Goal: Information Seeking & Learning: Find specific fact

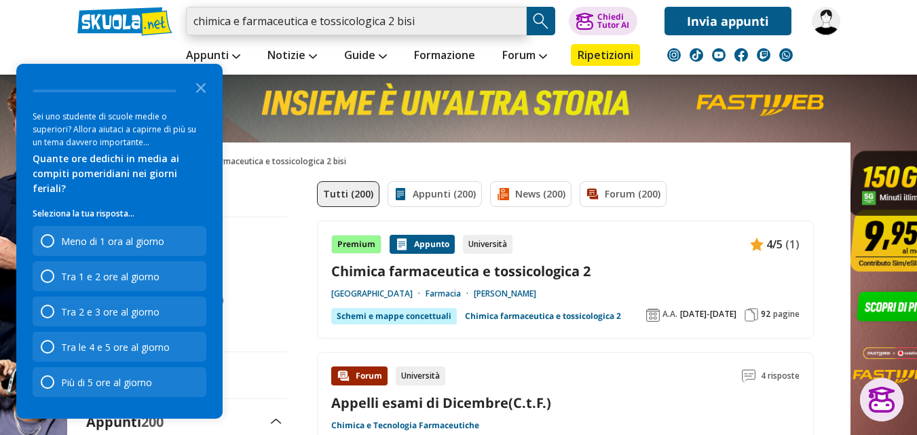
click at [421, 21] on input "chimica e farmaceutica e tossicologica 2 bisi" at bounding box center [356, 21] width 341 height 29
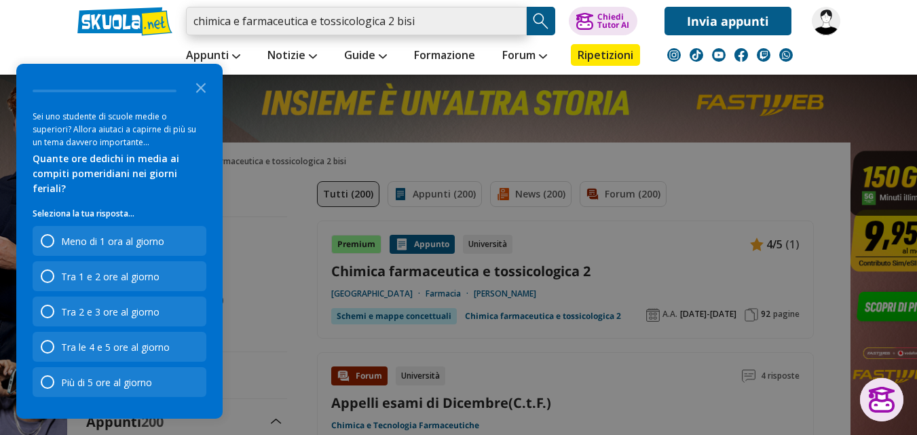
click at [242, 22] on input "chimica e farmaceutica e tossicologica 2 bisi" at bounding box center [356, 21] width 341 height 29
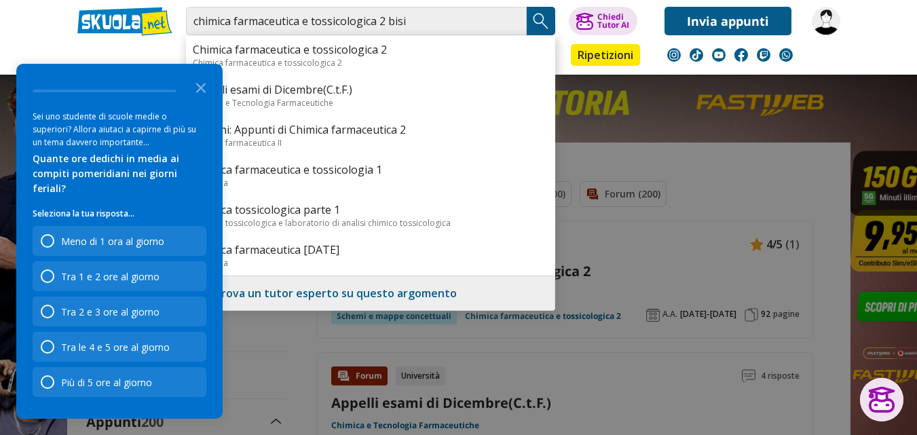
click at [532, 24] on img "Search Button" at bounding box center [541, 21] width 20 height 20
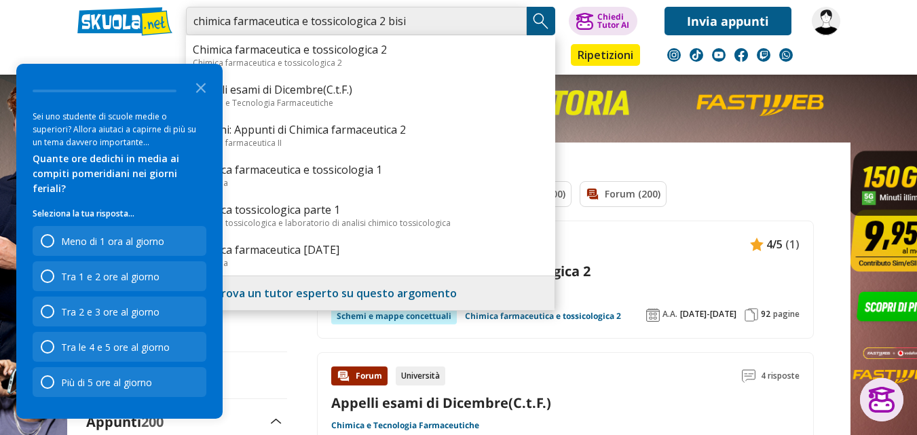
click at [447, 20] on input "chimica farmaceutica e tossicologica 2 bisi" at bounding box center [356, 21] width 341 height 29
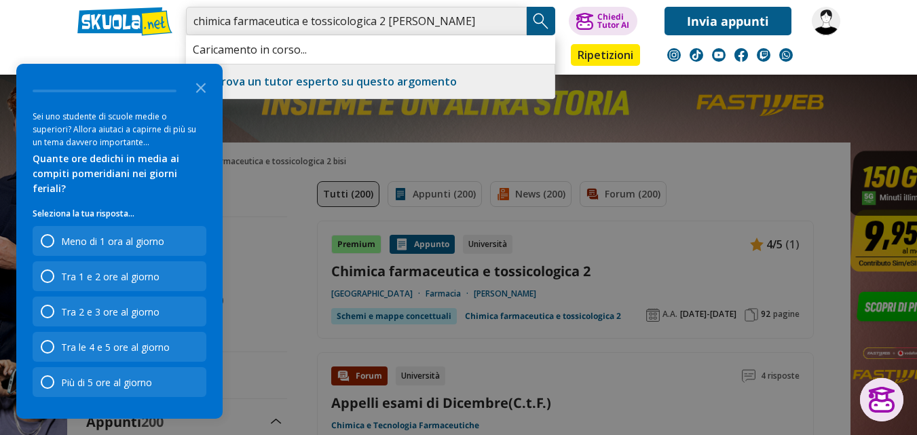
type input "chimica farmaceutica e tossicologica 2 bisi isabella"
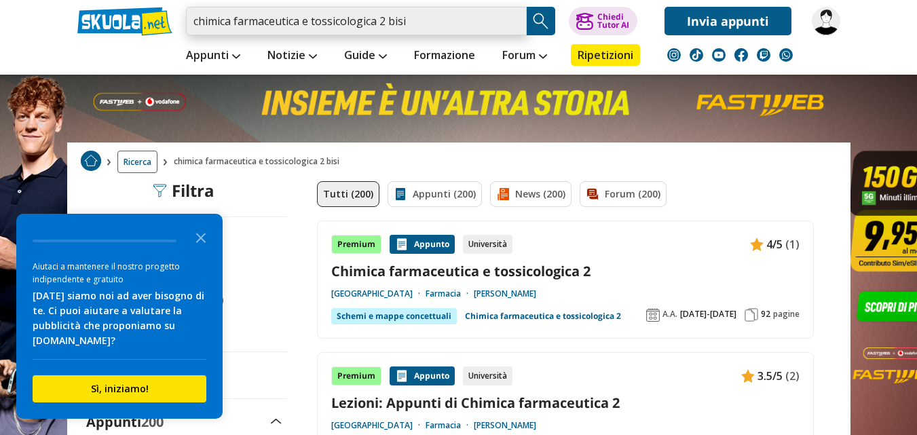
drag, startPoint x: 481, startPoint y: 23, endPoint x: 193, endPoint y: 20, distance: 287.9
click at [193, 16] on input "chimica farmaceutica e tossicologica 2 bisi" at bounding box center [356, 21] width 341 height 29
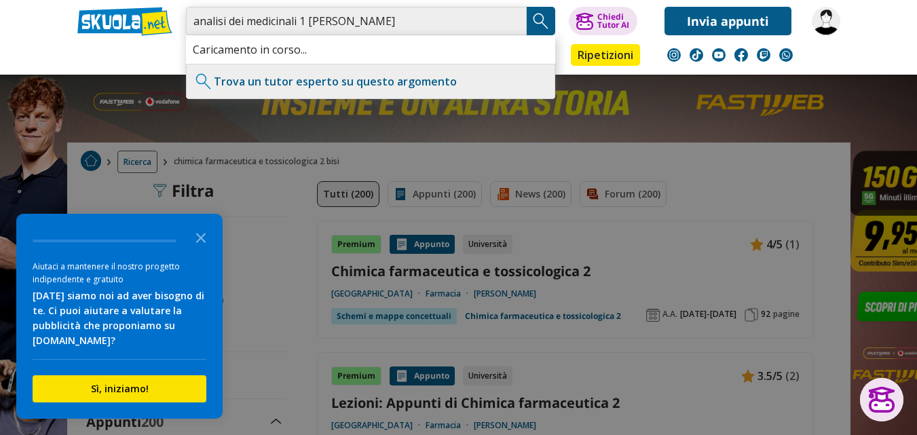
type input "analisi dei medicinali 1 rosini michela"
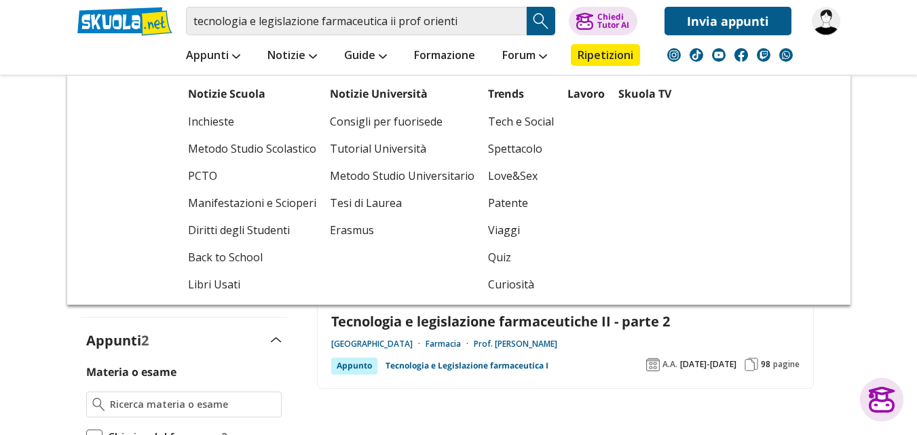
scroll to position [81, 0]
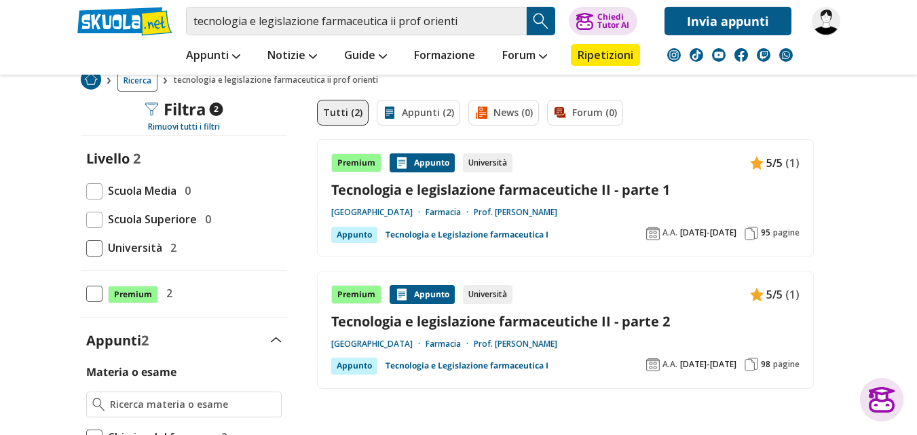
click at [663, 195] on link "Tecnologia e legislazione farmaceutiche II - parte 1" at bounding box center [565, 190] width 468 height 18
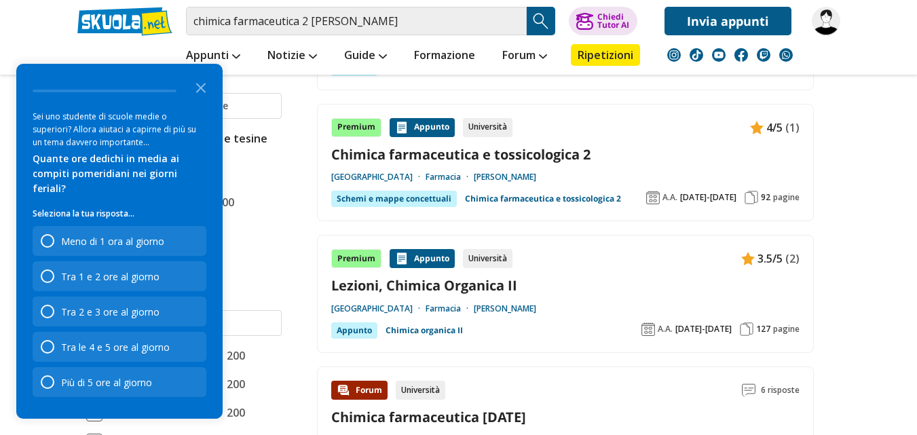
scroll to position [407, 0]
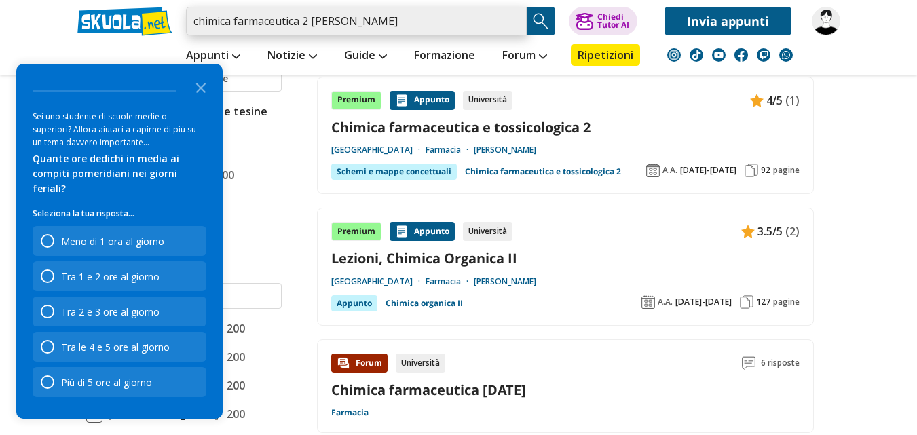
click at [517, 23] on input "chimica farmaceutica 2 bisi isabella" at bounding box center [356, 21] width 341 height 29
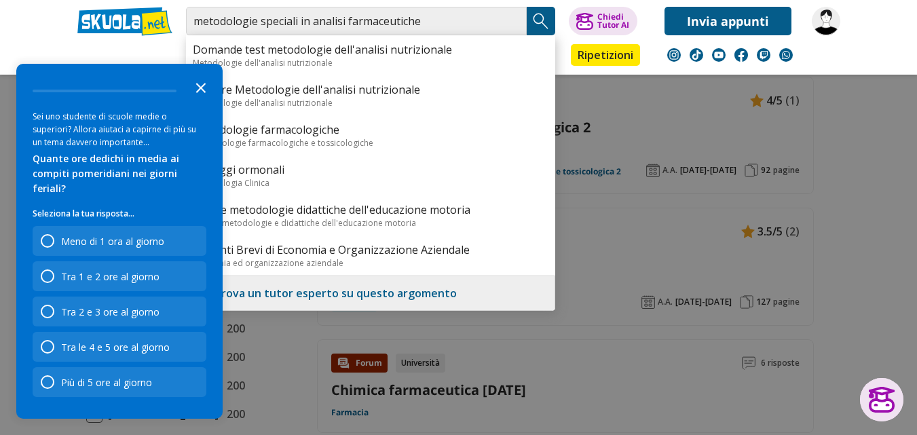
click at [198, 98] on icon "Close the survey" at bounding box center [200, 86] width 27 height 27
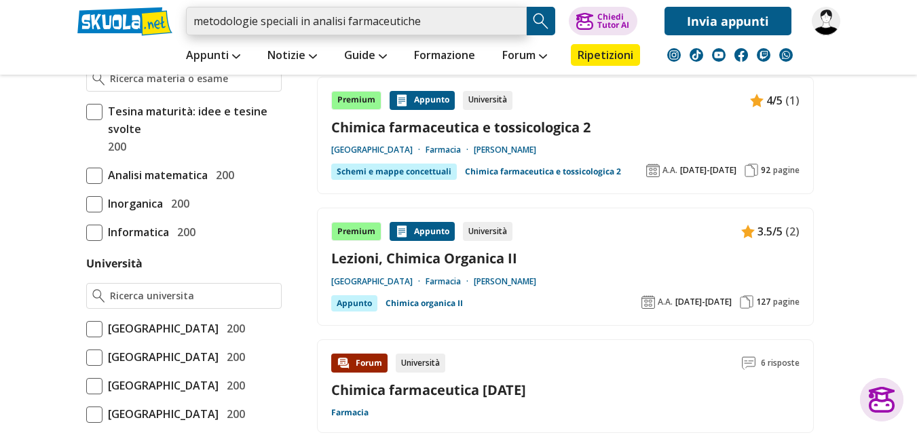
click at [445, 21] on input "metodologie speciali in analisi farmaceutiche" at bounding box center [356, 21] width 341 height 29
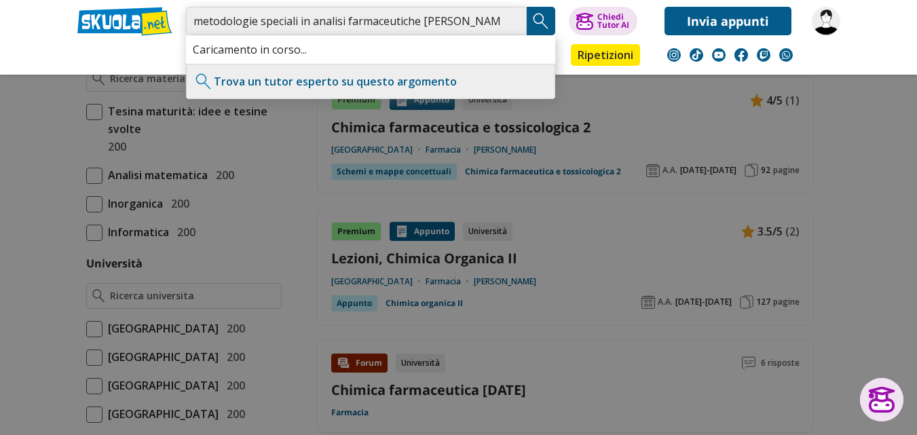
type input "metodologie speciali in analisi farmaceutiche bisi alessandra"
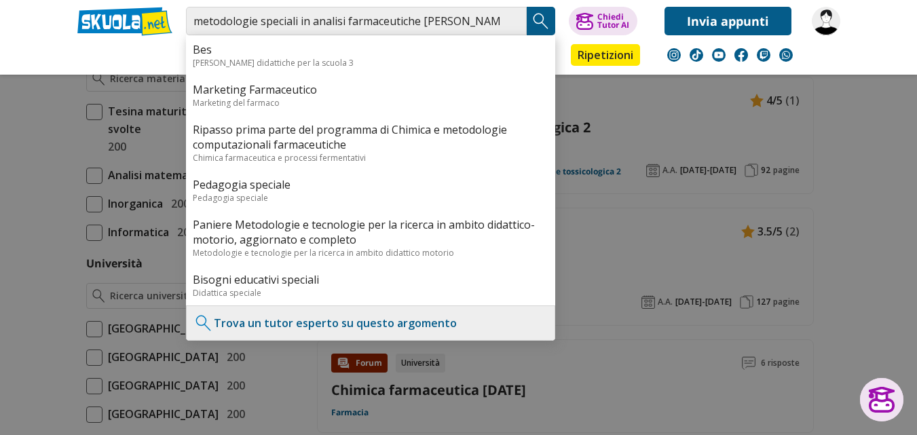
click at [536, 25] on img "Search Button" at bounding box center [541, 21] width 20 height 20
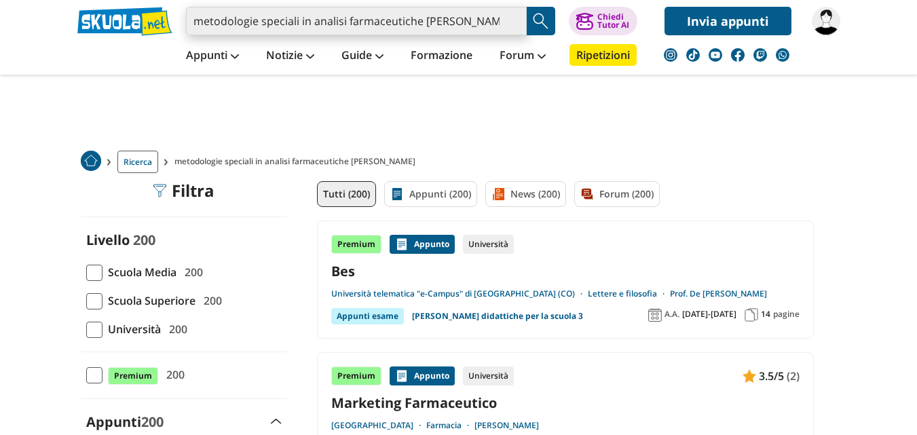
click at [517, 24] on input "metodologie speciali in analisi farmaceutiche [PERSON_NAME]" at bounding box center [356, 21] width 341 height 29
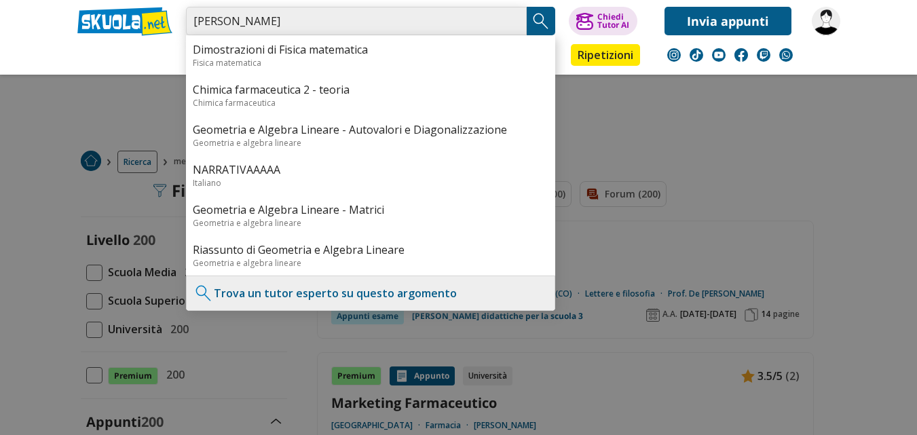
type input "[PERSON_NAME]"
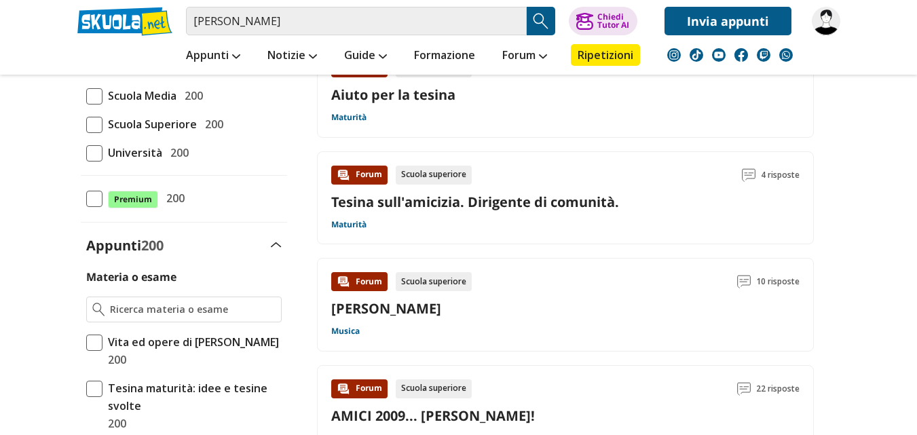
scroll to position [122, 0]
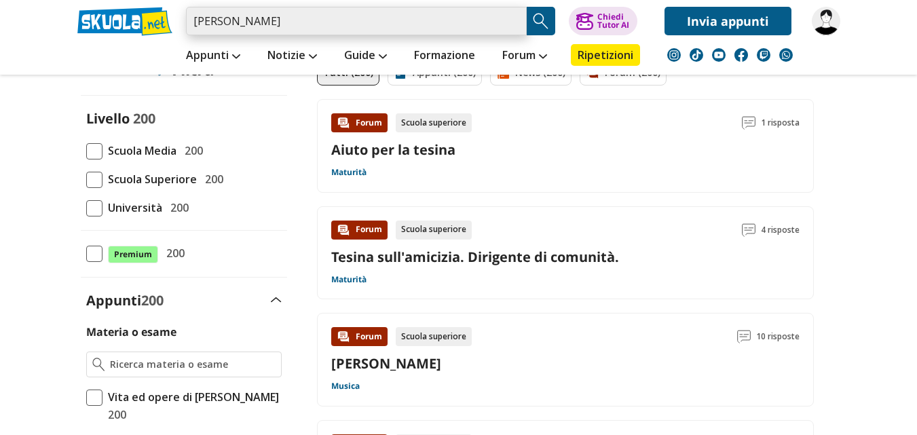
click at [458, 22] on input "[PERSON_NAME]" at bounding box center [356, 21] width 341 height 29
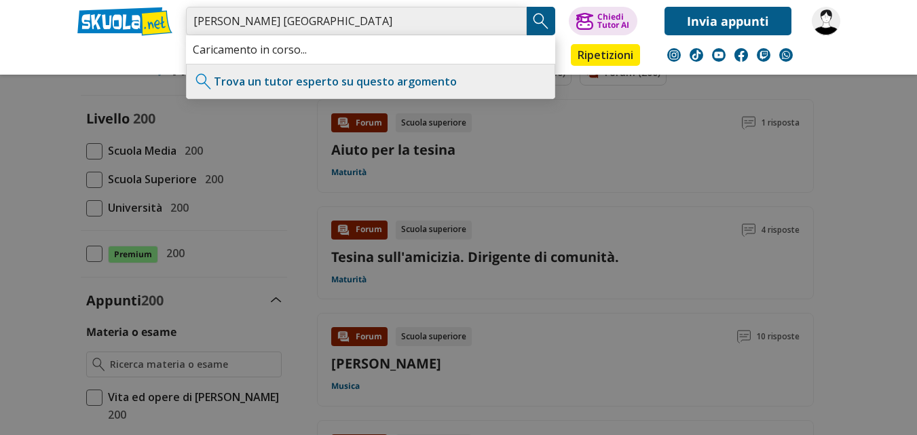
type input "[PERSON_NAME] [GEOGRAPHIC_DATA]"
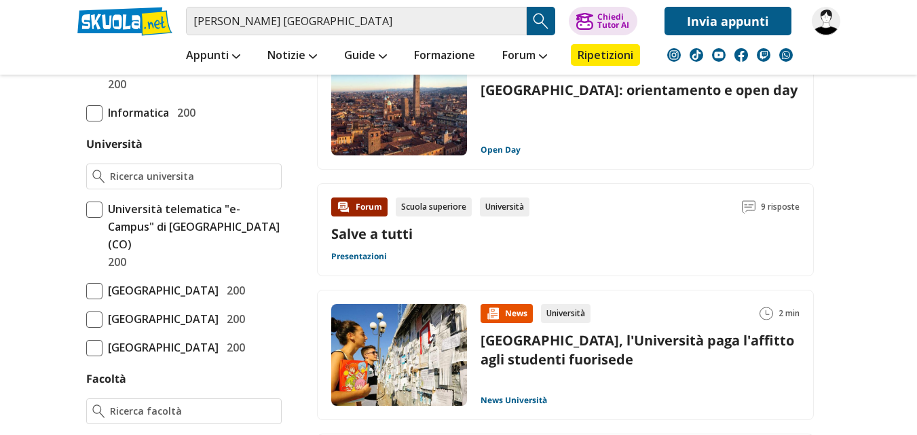
scroll to position [543, 0]
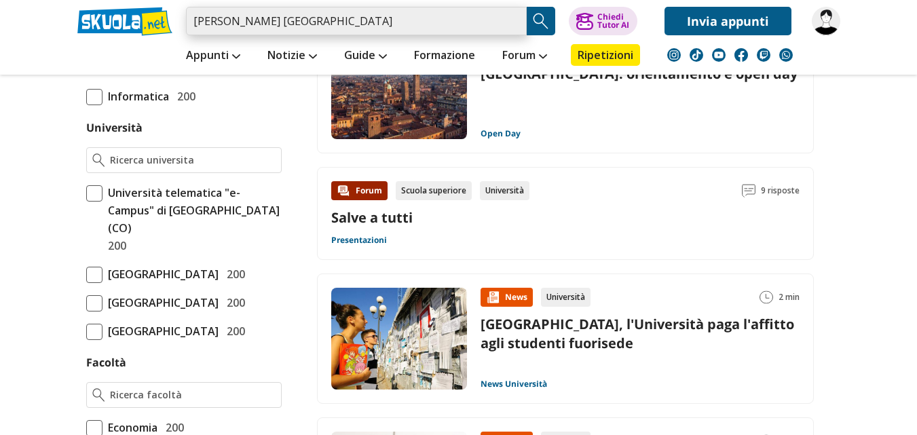
click at [515, 26] on input "bisi alessandra università bologna" at bounding box center [356, 21] width 341 height 29
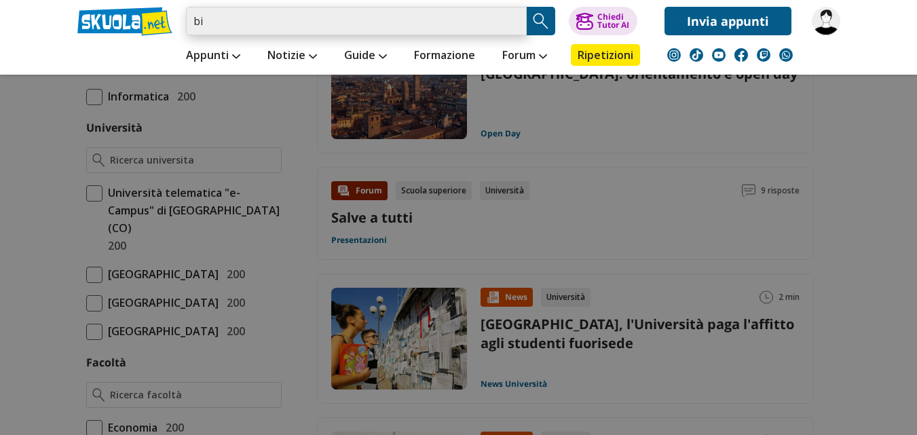
type input "b"
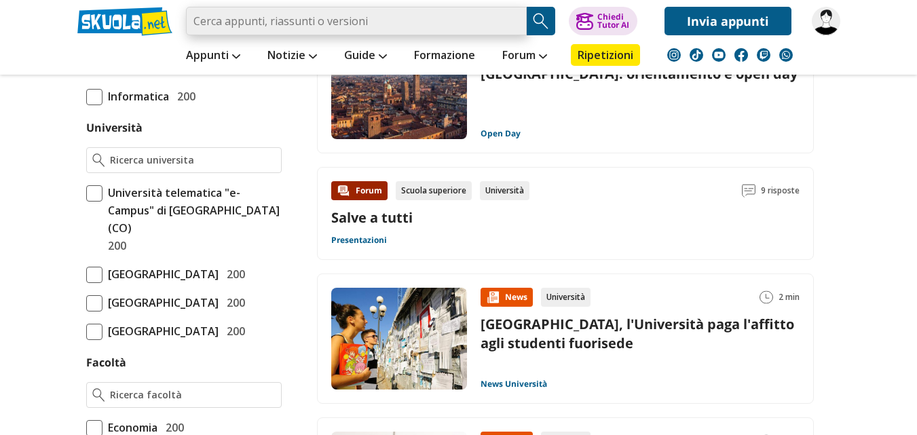
click at [427, 25] on input "search" at bounding box center [356, 21] width 341 height 29
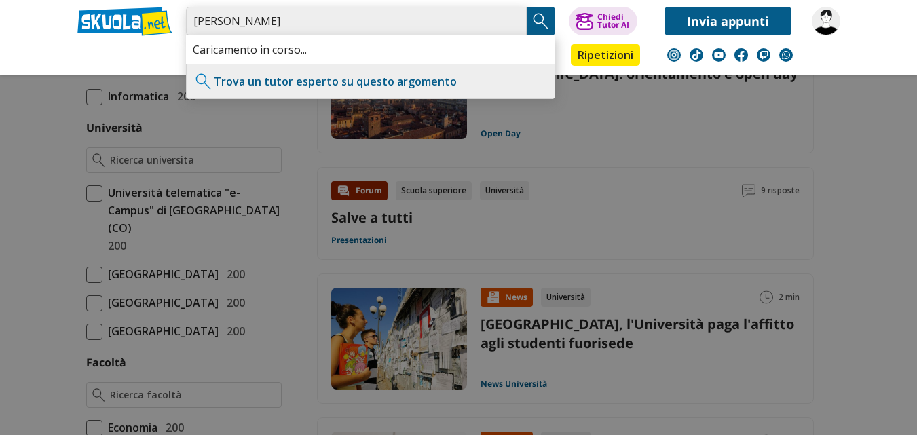
type input "[PERSON_NAME]"
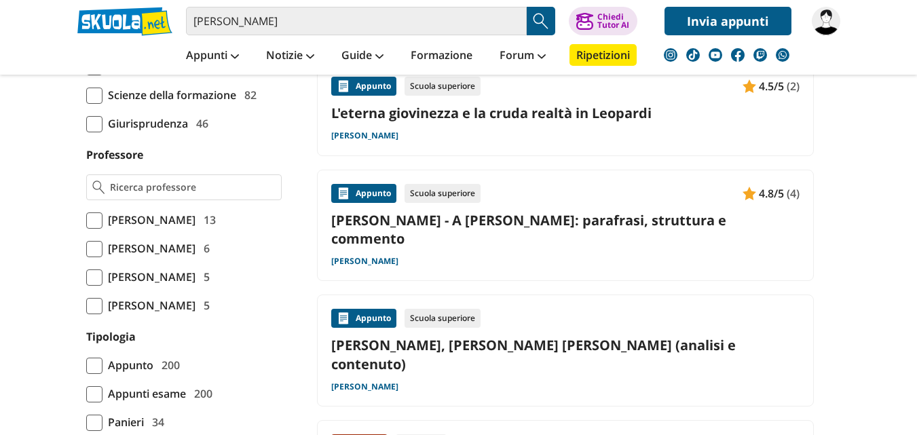
scroll to position [973, 0]
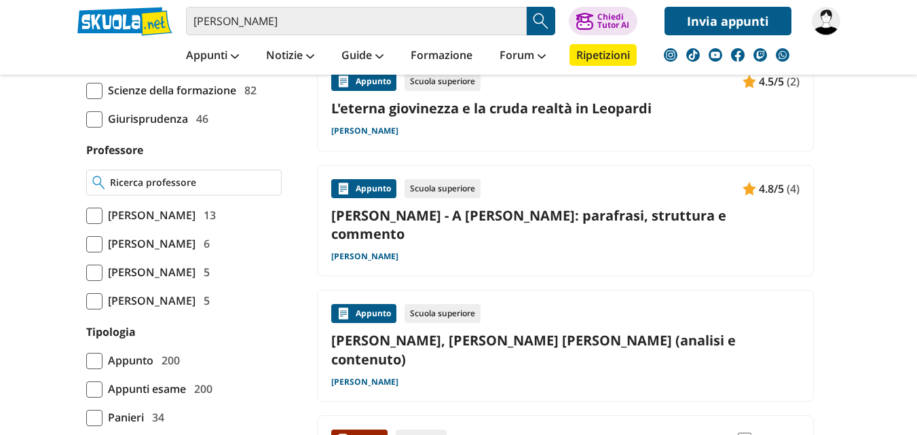
click at [200, 189] on input "Professore" at bounding box center [192, 183] width 165 height 14
type input "[PERSON_NAME]"
click at [536, 18] on img "Search Button" at bounding box center [541, 21] width 20 height 20
